Goal: Register for event/course

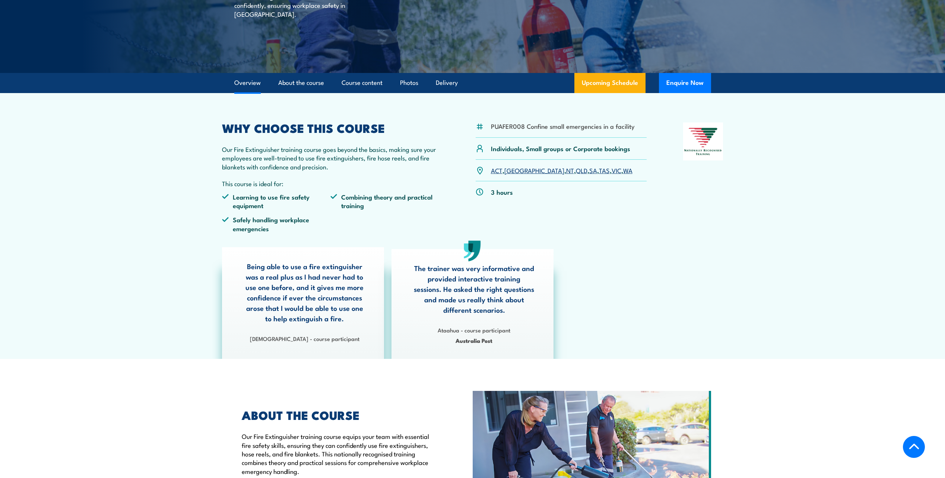
scroll to position [149, 0]
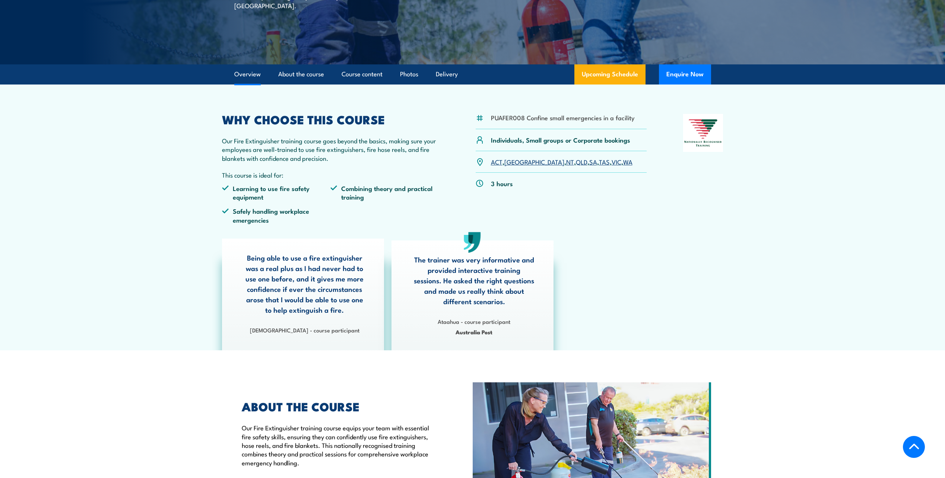
click at [589, 163] on link "SA" at bounding box center [593, 161] width 8 height 9
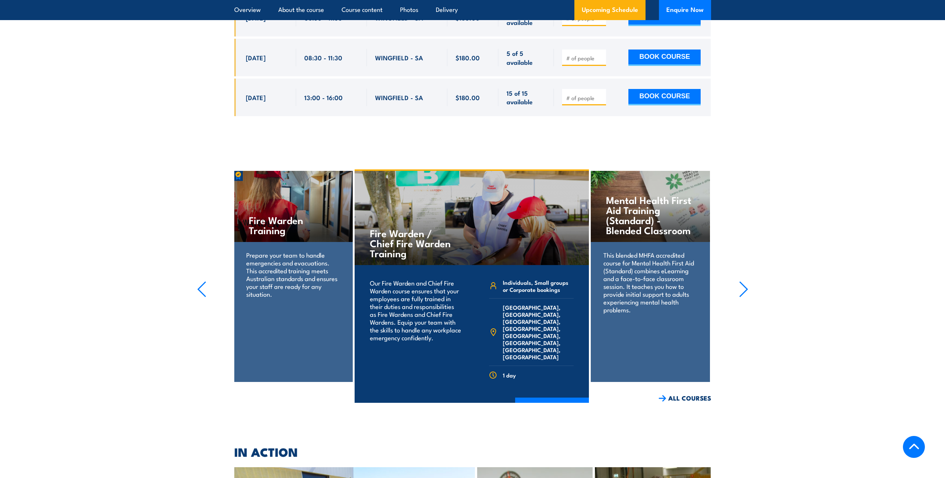
scroll to position [1734, 0]
click at [286, 215] on h4 "Fire Warden Training" at bounding box center [293, 225] width 88 height 20
click at [262, 215] on h4 "Fire Warden Training" at bounding box center [293, 225] width 88 height 20
click at [273, 251] on p "Prepare your team to handle emergencies and evacuations. This accredited traini…" at bounding box center [292, 274] width 93 height 47
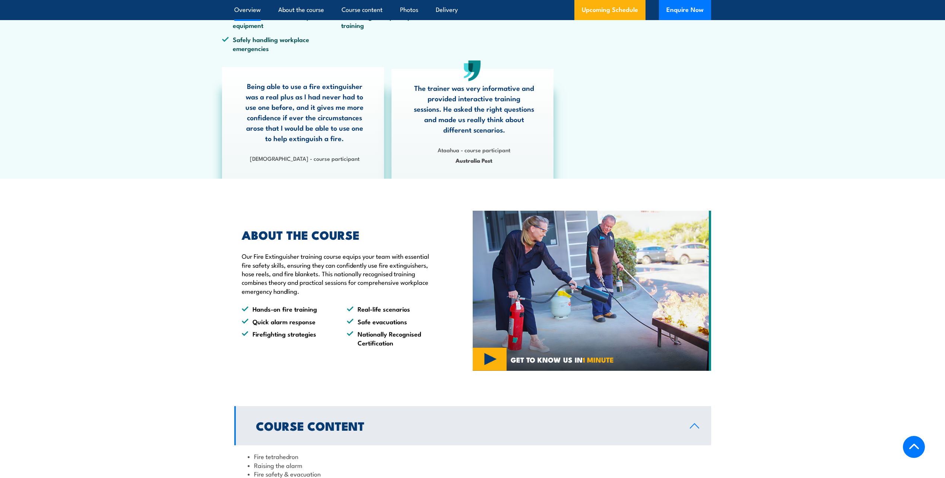
scroll to position [319, 0]
